Goal: Contribute content

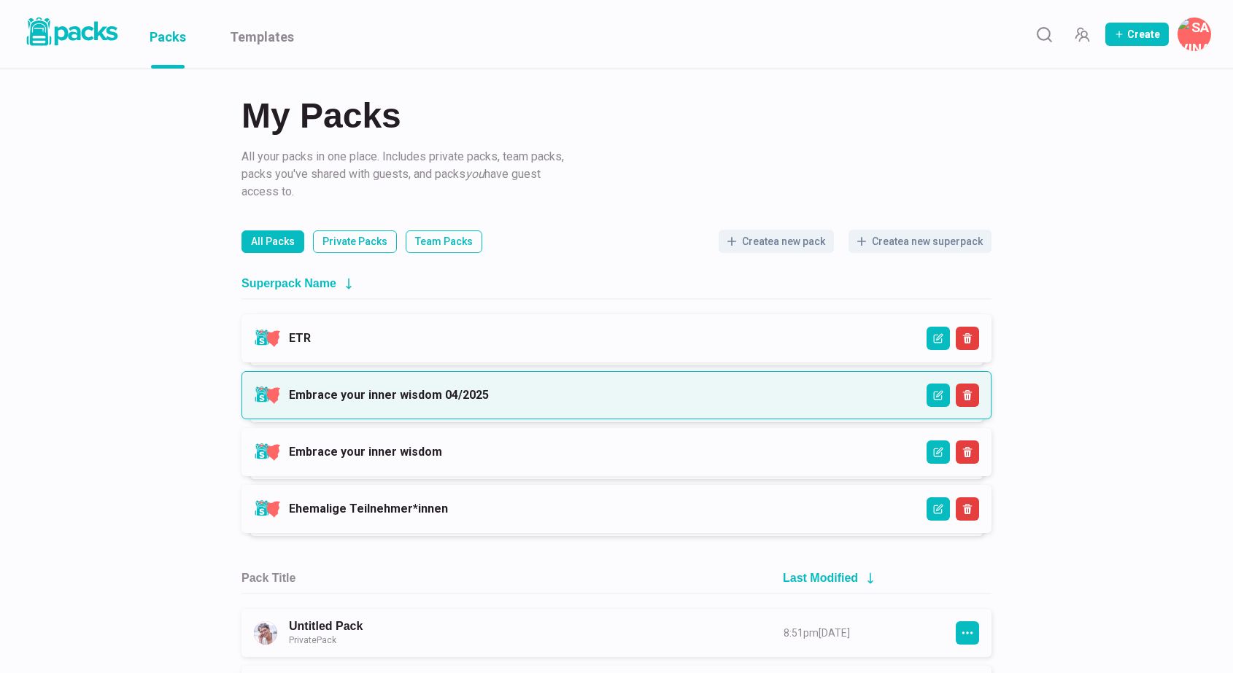
click at [489, 399] on link "Embrace your inner wisdom 04/2025" at bounding box center [389, 395] width 200 height 14
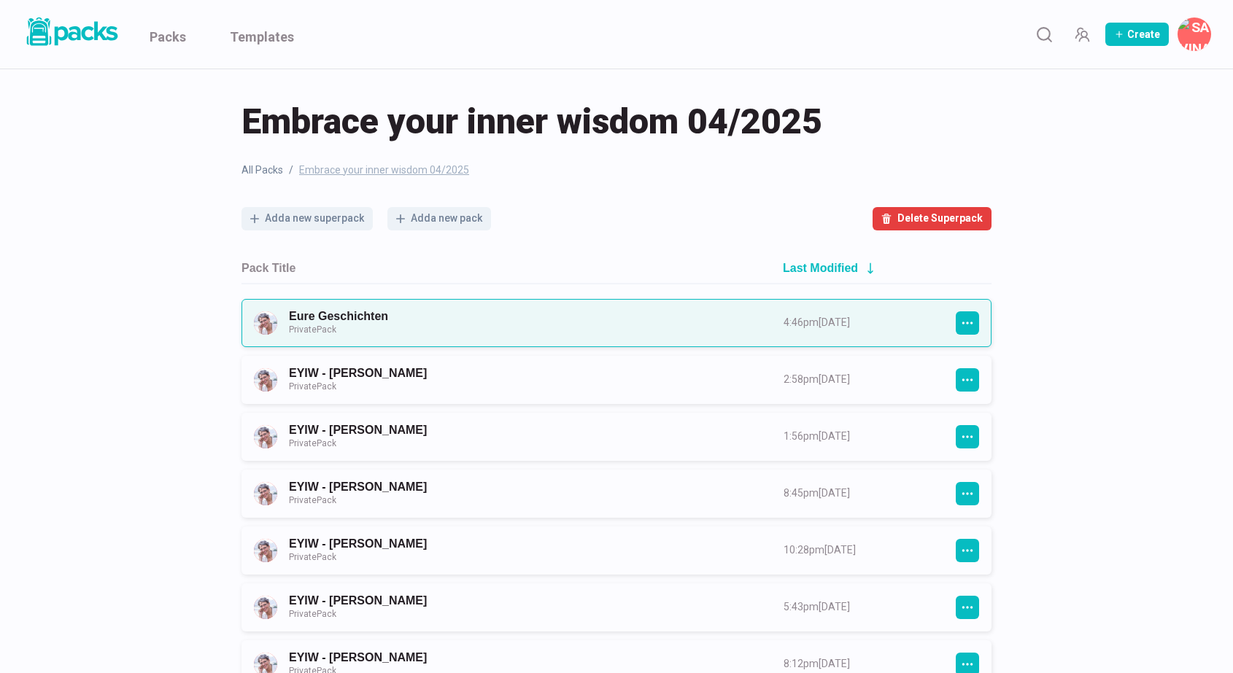
click at [527, 333] on link "Eure Geschichten Private Pack" at bounding box center [523, 322] width 468 height 27
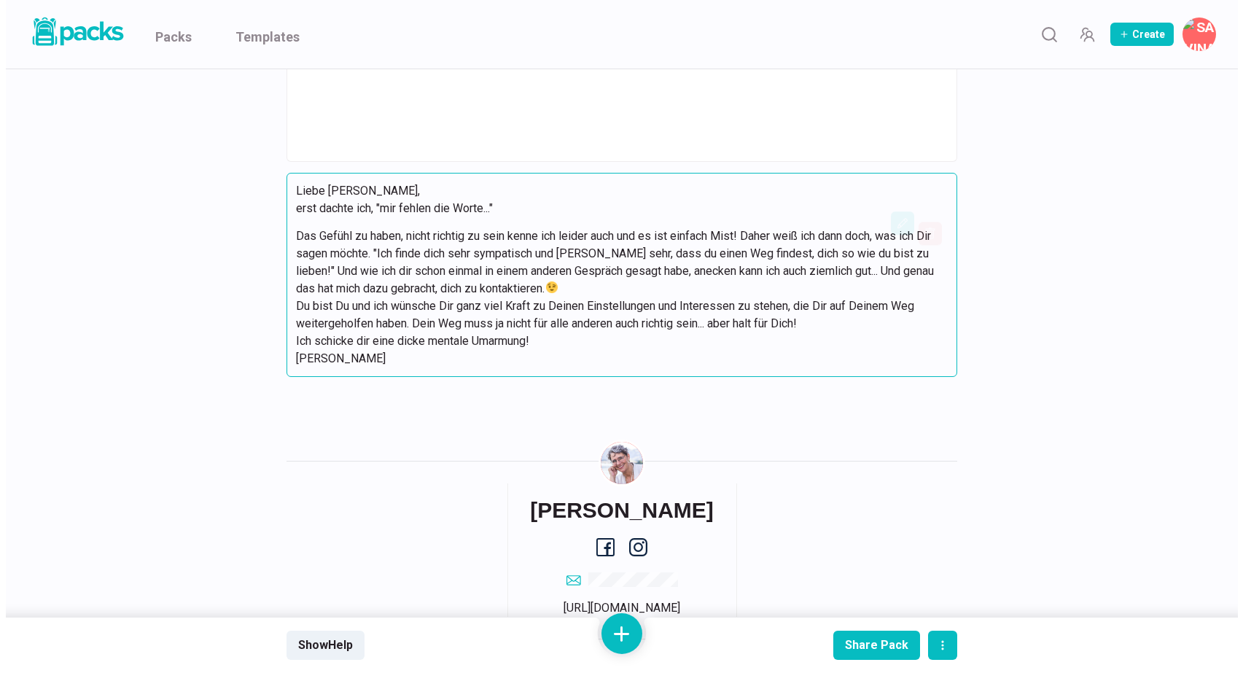
scroll to position [8965, 0]
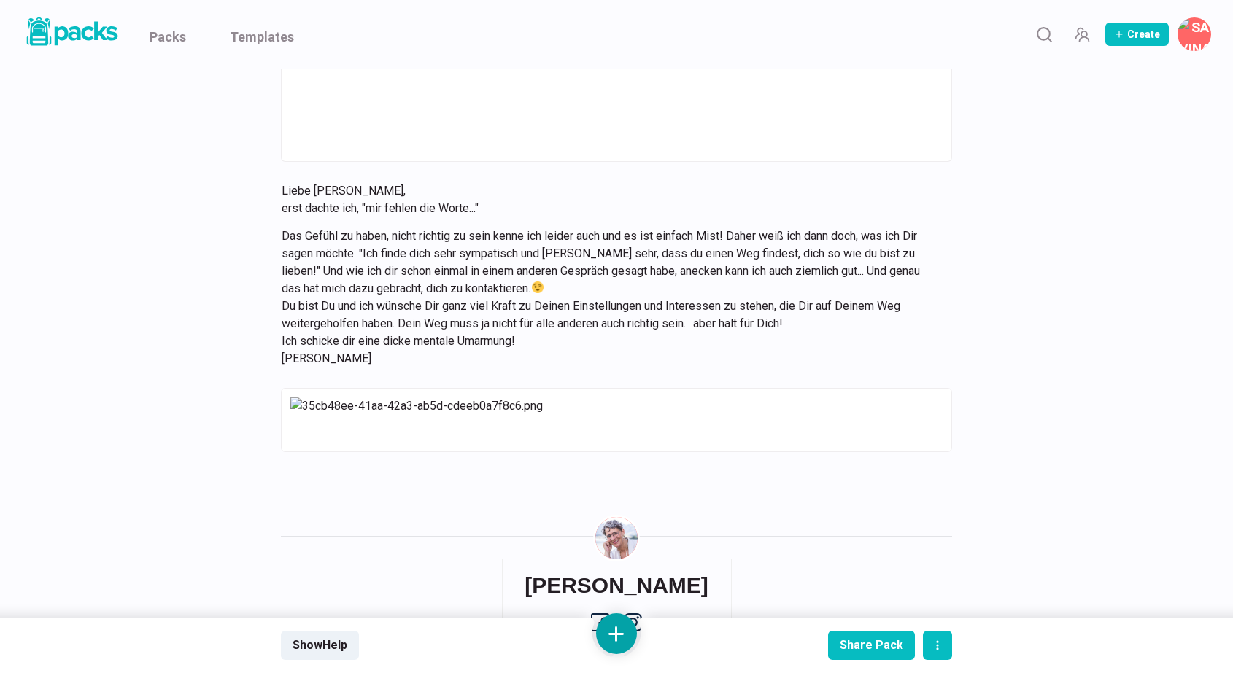
click at [618, 627] on button at bounding box center [616, 633] width 41 height 41
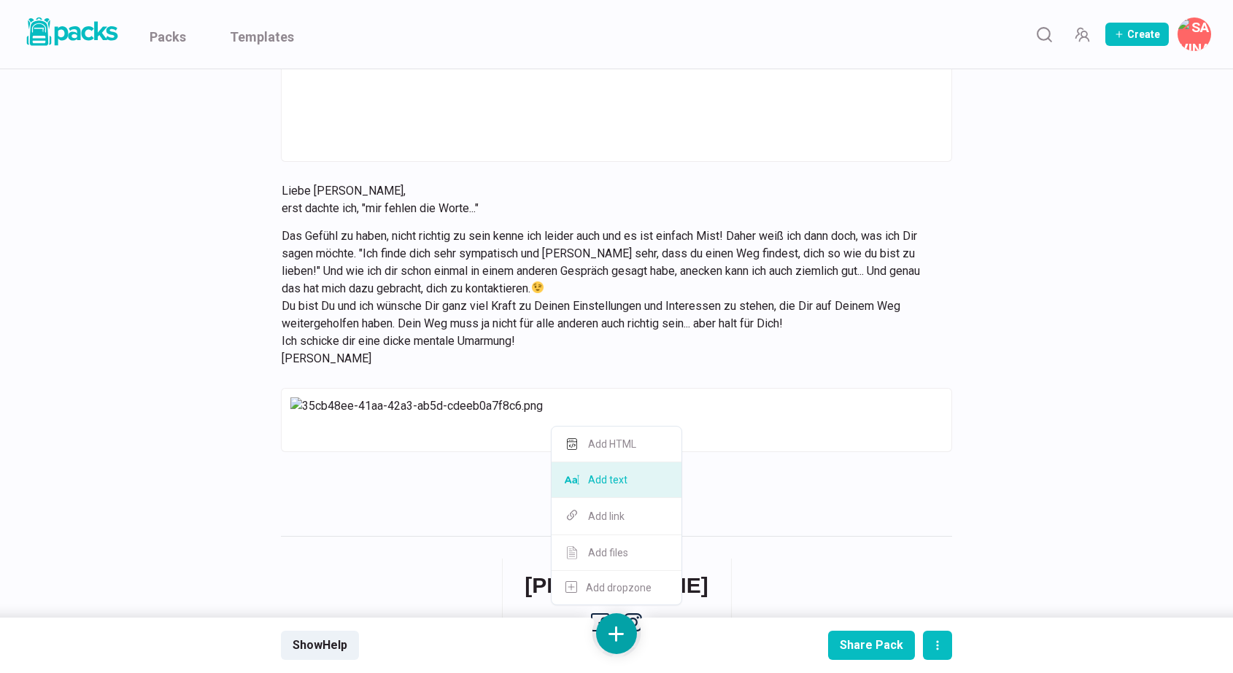
click at [629, 492] on button "Add text" at bounding box center [616, 480] width 130 height 36
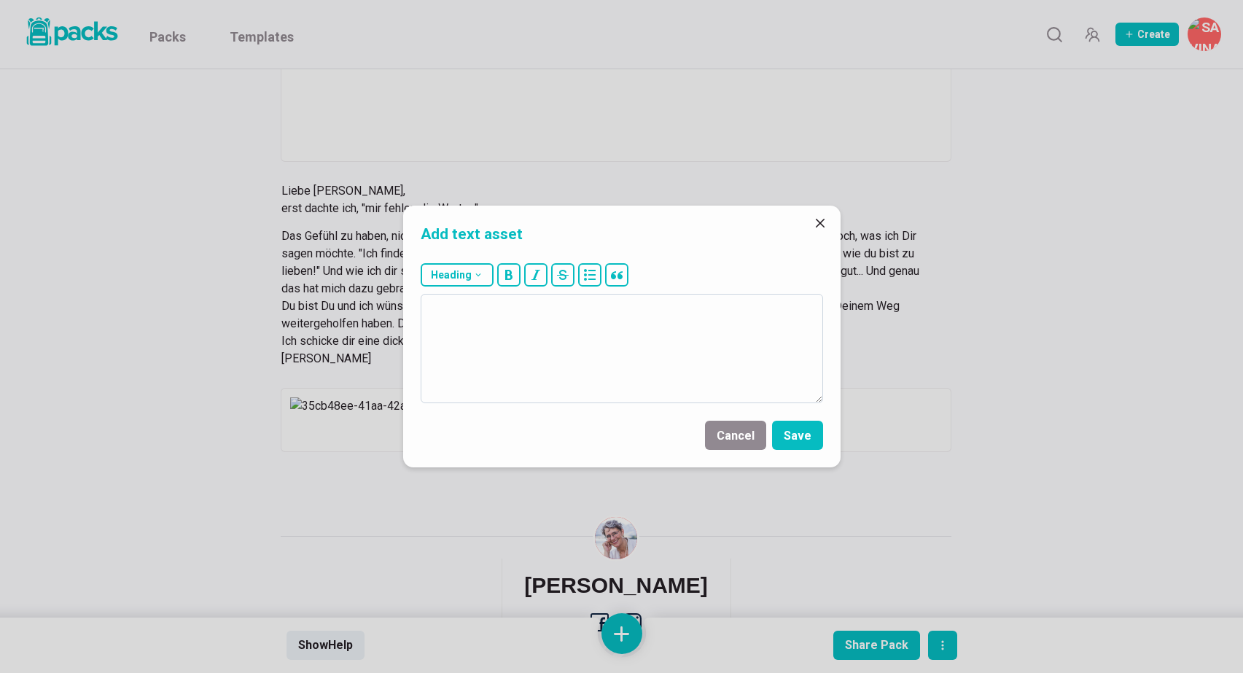
click at [691, 324] on textarea at bounding box center [622, 348] width 403 height 109
type textarea "Video von [PERSON_NAME]"
click at [807, 430] on button "Save" at bounding box center [797, 435] width 51 height 29
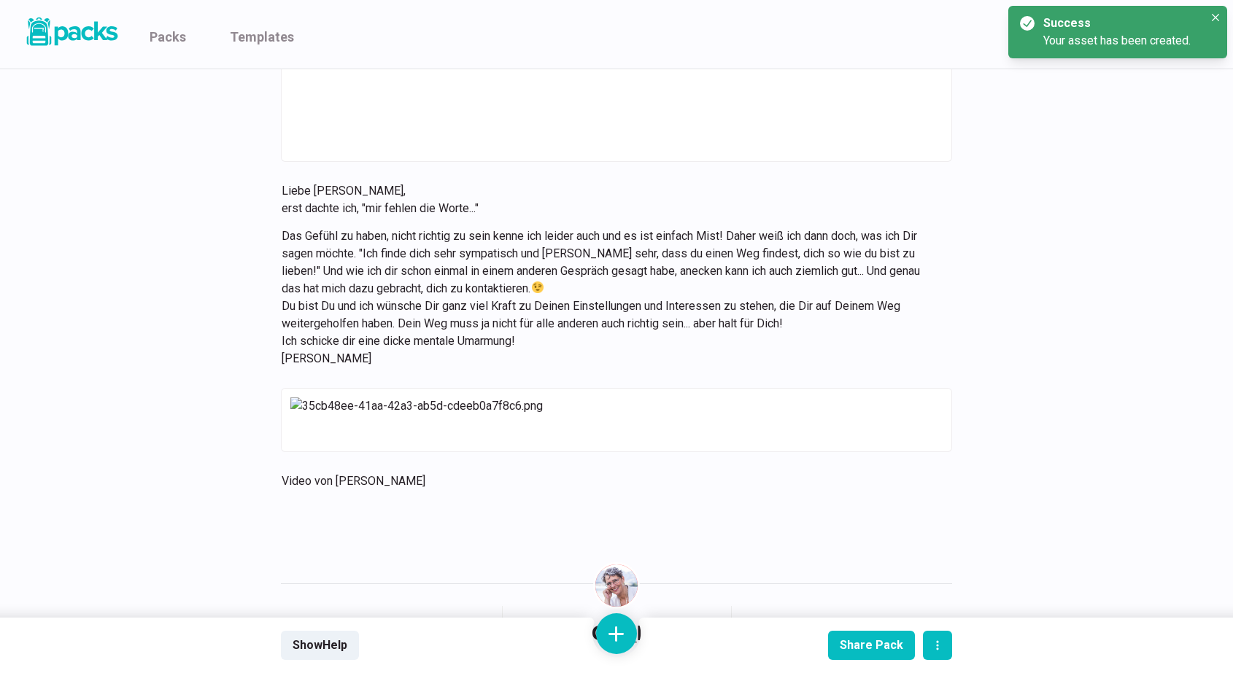
click at [624, 634] on button at bounding box center [616, 633] width 41 height 41
click at [633, 527] on button "Add link" at bounding box center [616, 516] width 130 height 37
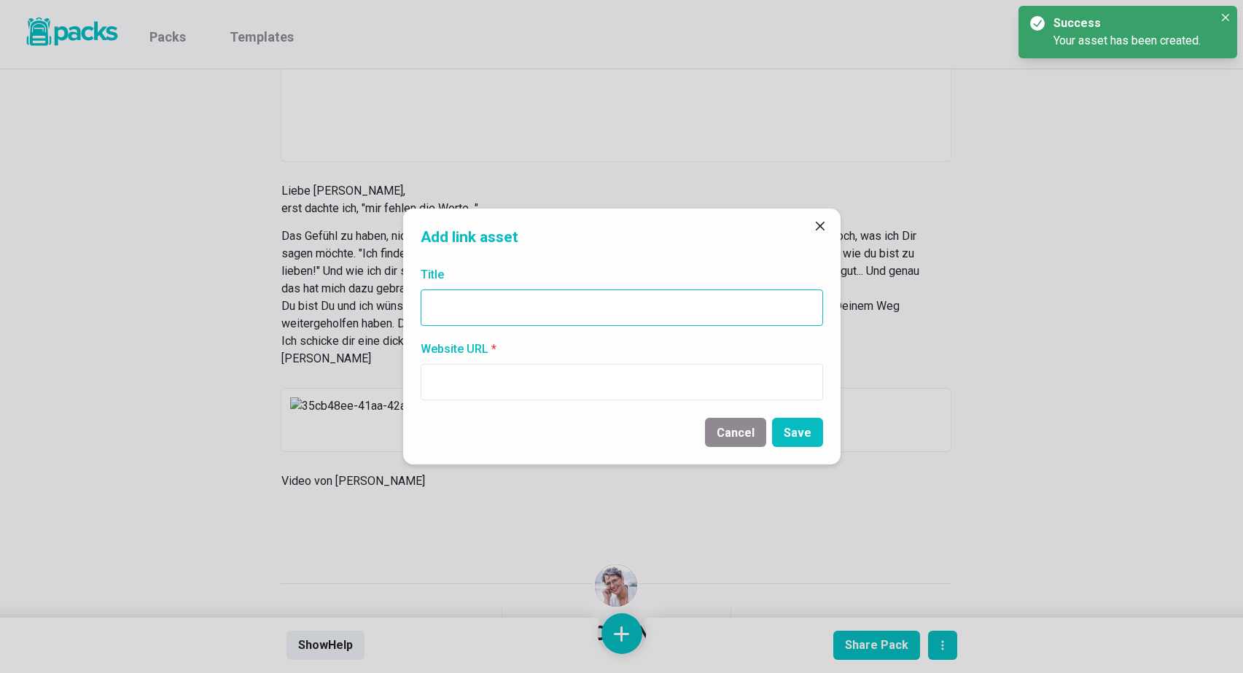
click at [645, 310] on input "Title" at bounding box center [622, 308] width 403 height 36
paste input "https://vimeo.com/1110036323/4089595dad?share=copy"
type input "https://vimeo.com/1110036323/4089595dad?share=copy"
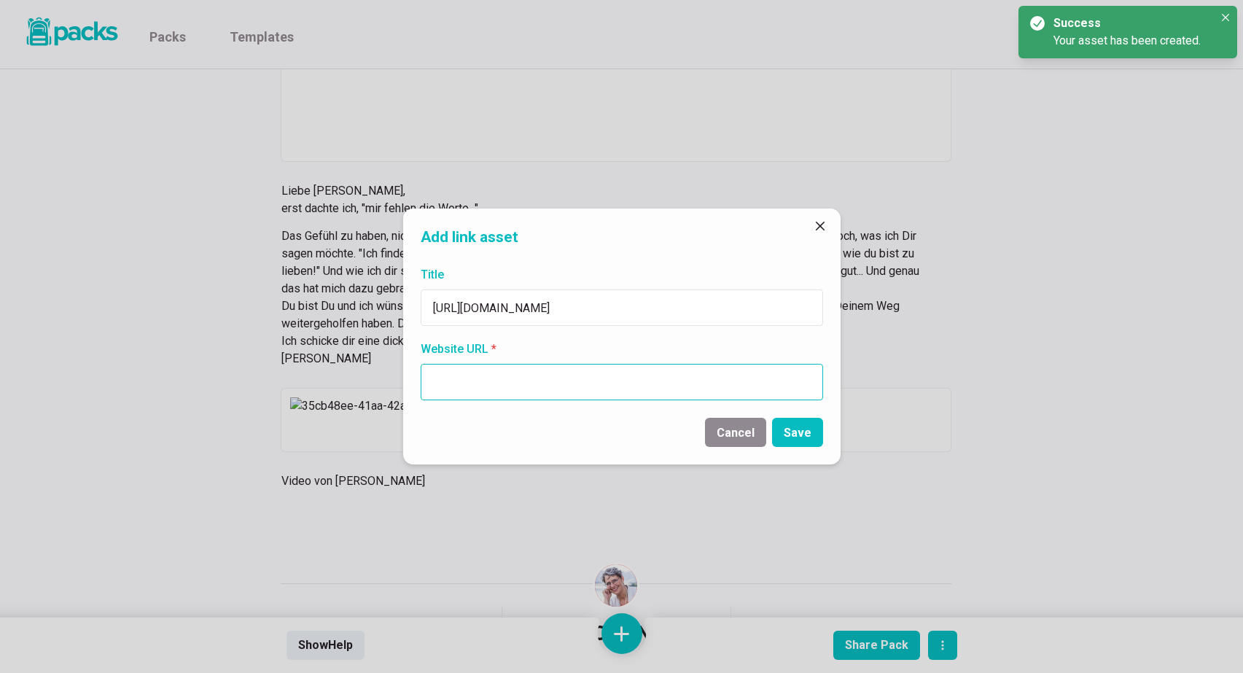
click at [610, 391] on input "Website URL *" at bounding box center [622, 382] width 403 height 36
paste input "https://vimeo.com/1110036323/4089595dad?share=copy"
type input "https://vimeo.com/1110036323/4089595dad?share=copy"
click at [793, 434] on button "Save" at bounding box center [797, 432] width 51 height 29
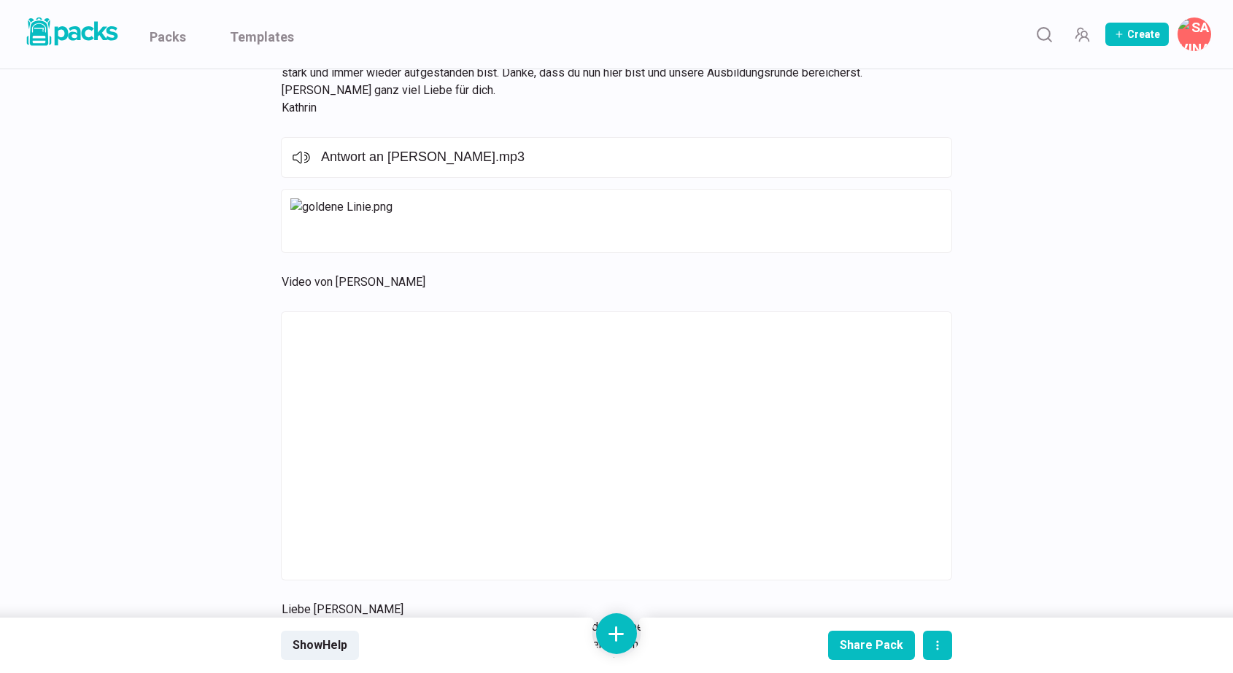
scroll to position [5897, 0]
